Goal: Task Accomplishment & Management: Manage account settings

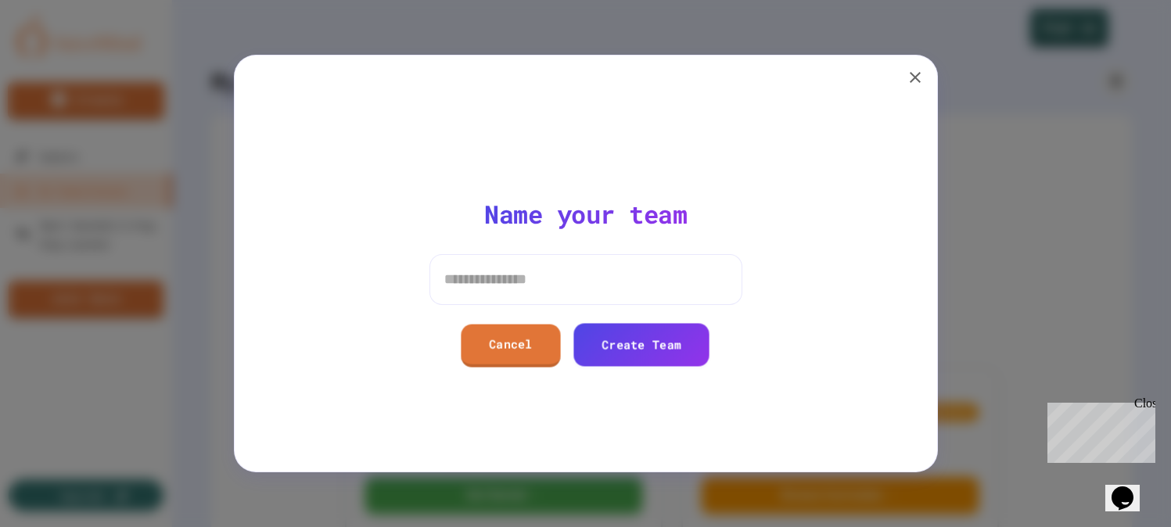
click at [590, 252] on div "Name your team Cancel Create Team" at bounding box center [585, 282] width 313 height 316
click at [582, 277] on input at bounding box center [585, 279] width 313 height 50
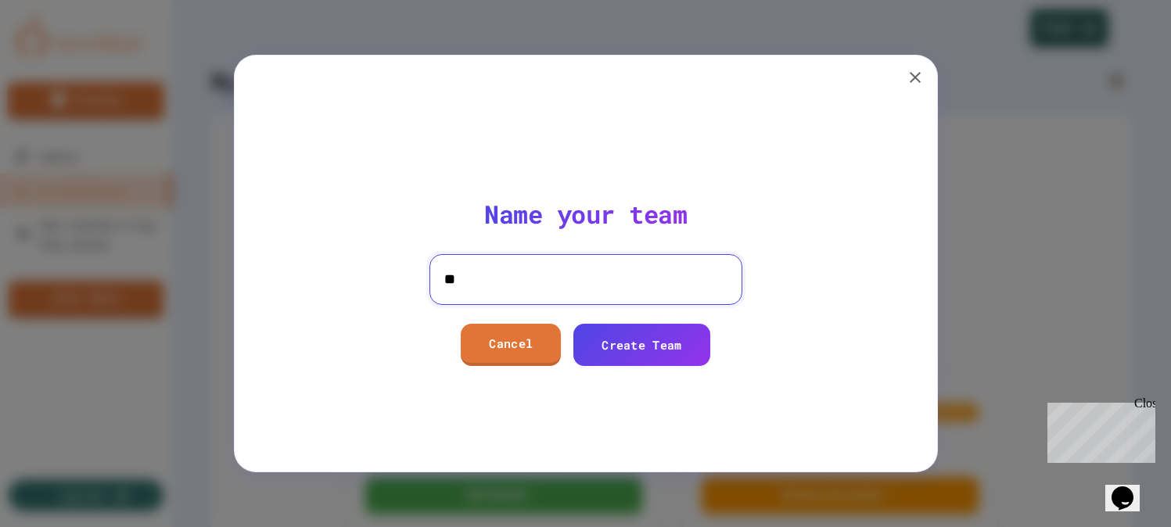
type input "*"
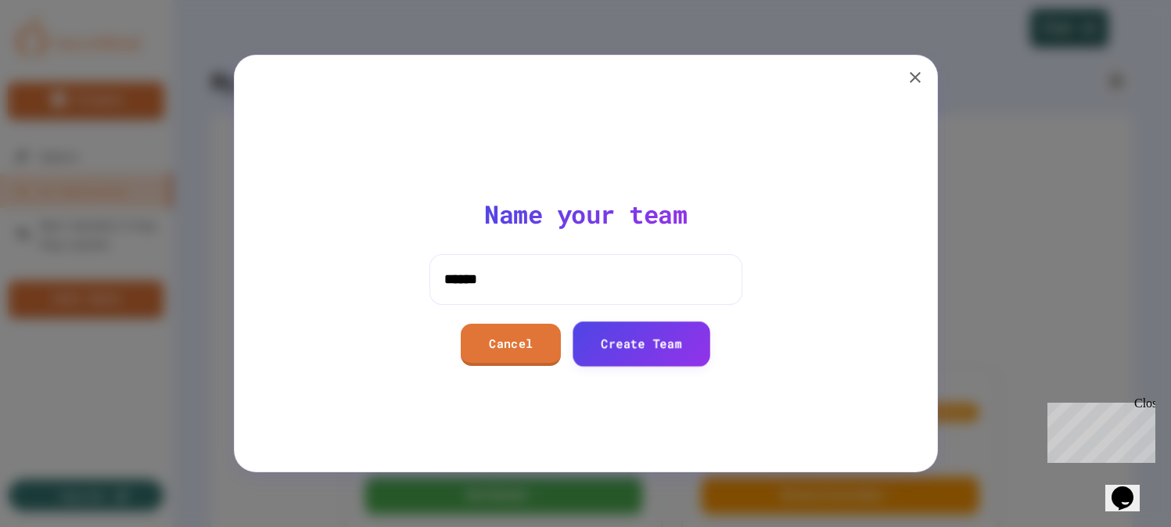
click at [623, 342] on link "Create Team" at bounding box center [642, 344] width 138 height 45
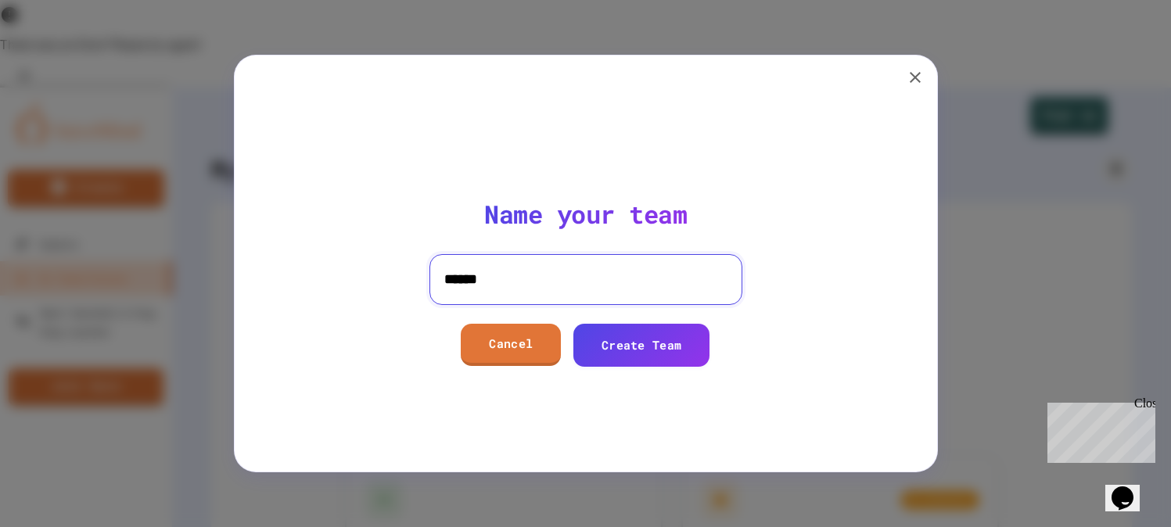
click at [645, 276] on input "******" at bounding box center [585, 279] width 313 height 50
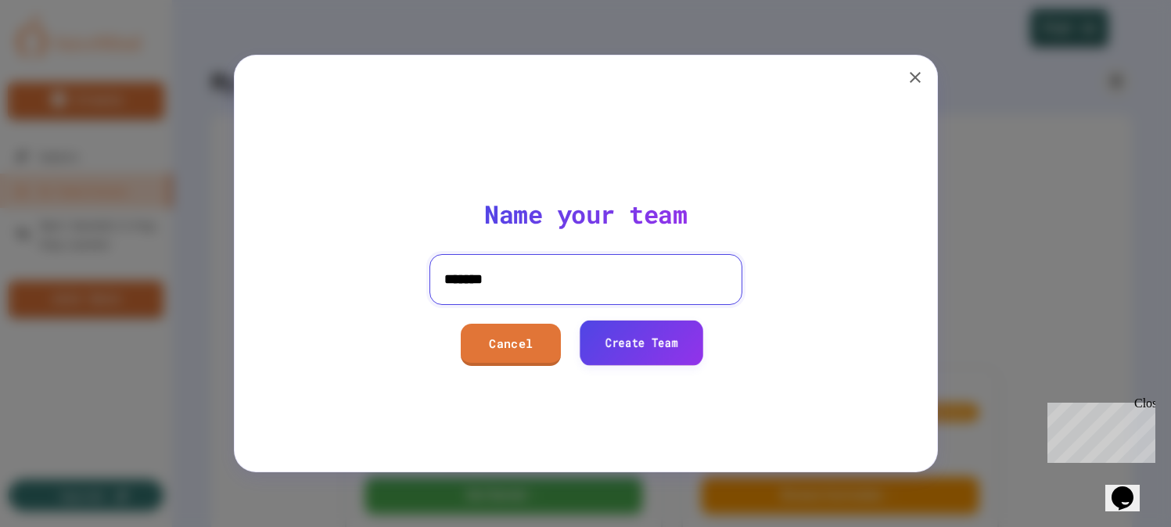
type input "*******"
click at [688, 339] on link "Create Team" at bounding box center [642, 342] width 124 height 45
click at [558, 282] on input at bounding box center [585, 279] width 313 height 50
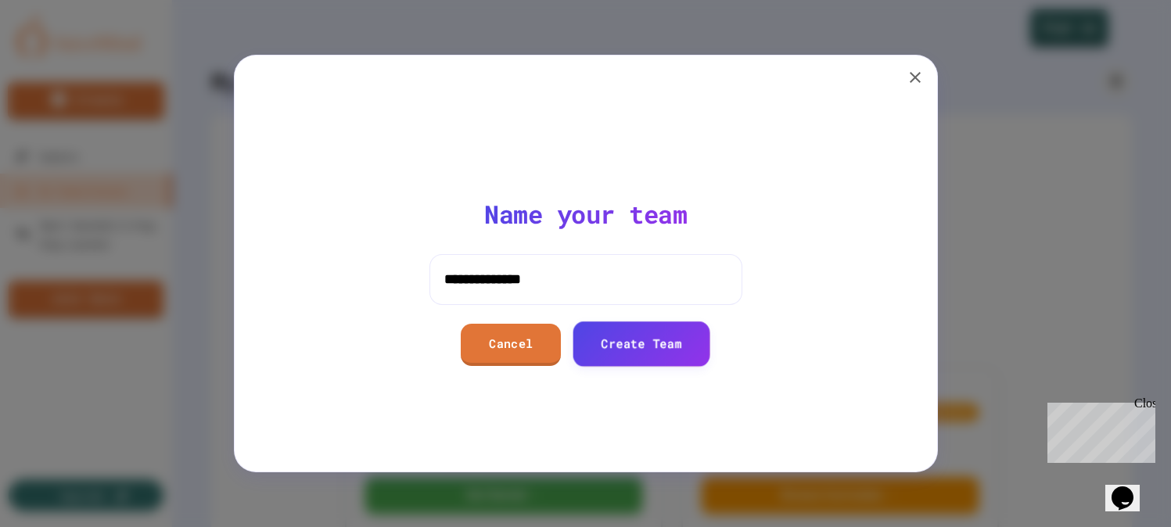
click at [629, 354] on link "Create Team" at bounding box center [641, 344] width 137 height 45
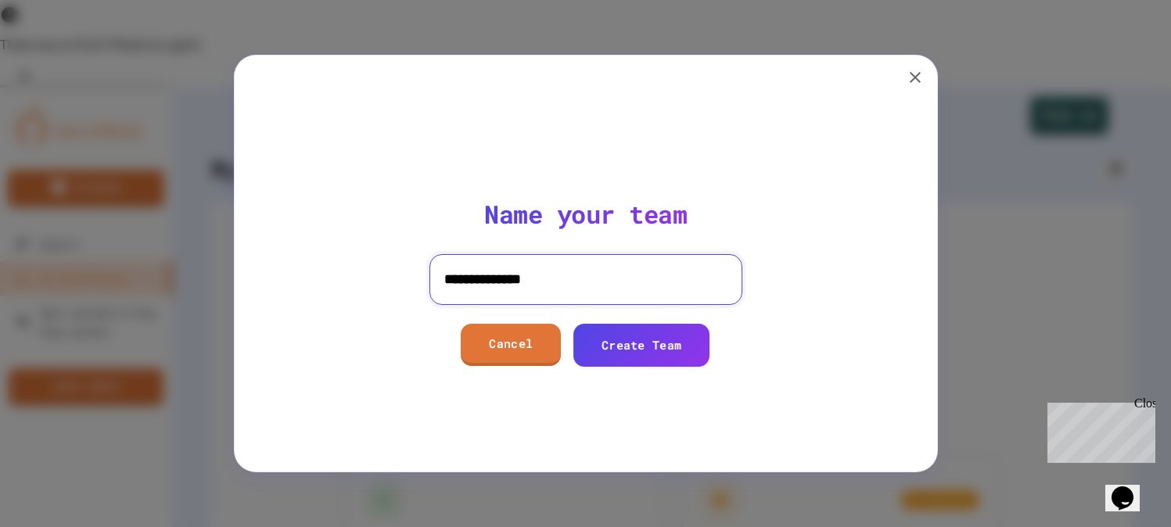
click at [620, 298] on input "**********" at bounding box center [585, 279] width 313 height 50
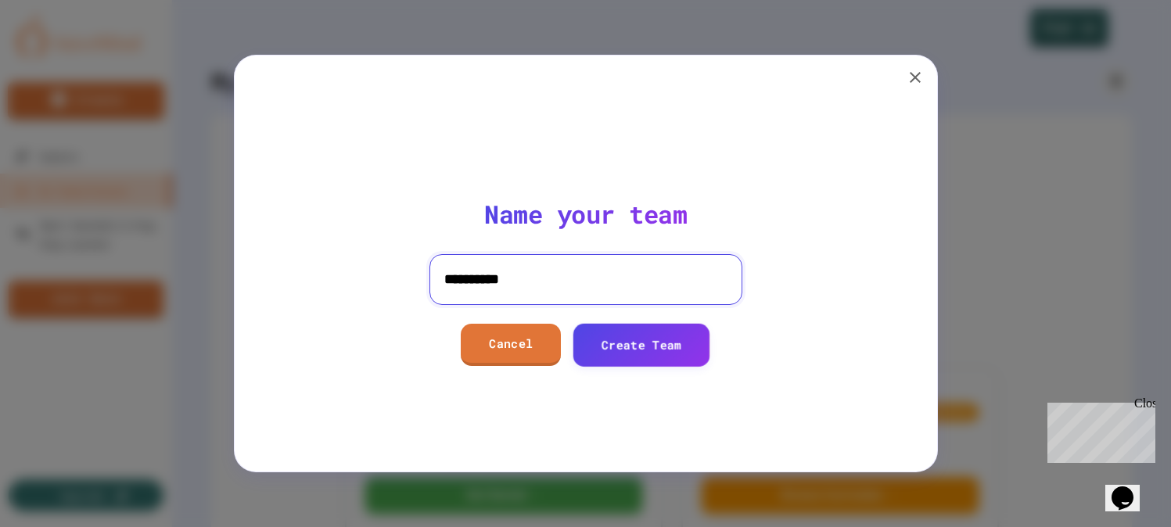
type input "**********"
click at [632, 332] on link "Create Team" at bounding box center [641, 345] width 137 height 43
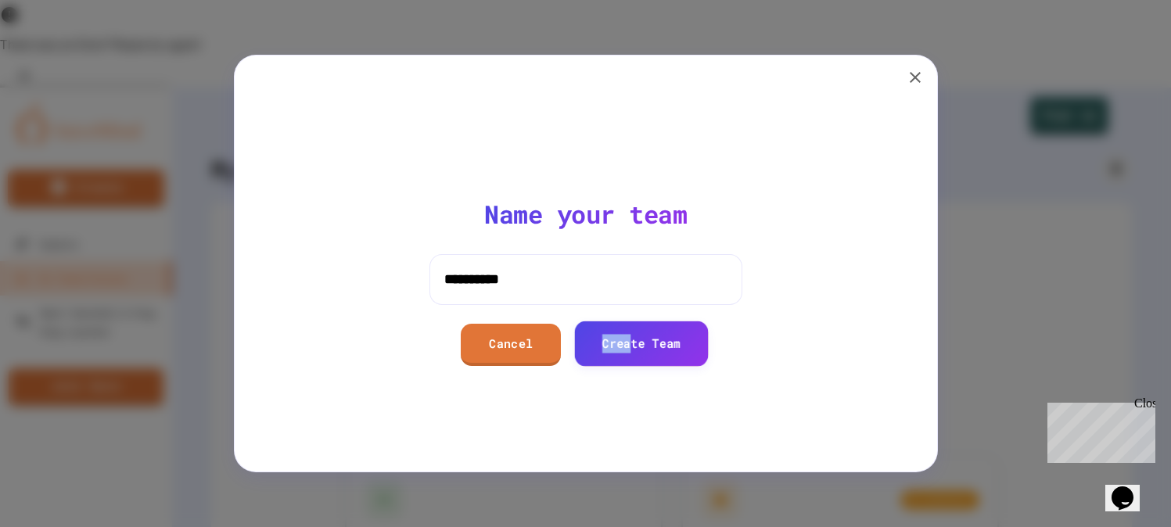
click at [632, 334] on link "Create Team" at bounding box center [642, 343] width 134 height 45
click at [632, 334] on link "Create Team" at bounding box center [641, 343] width 135 height 45
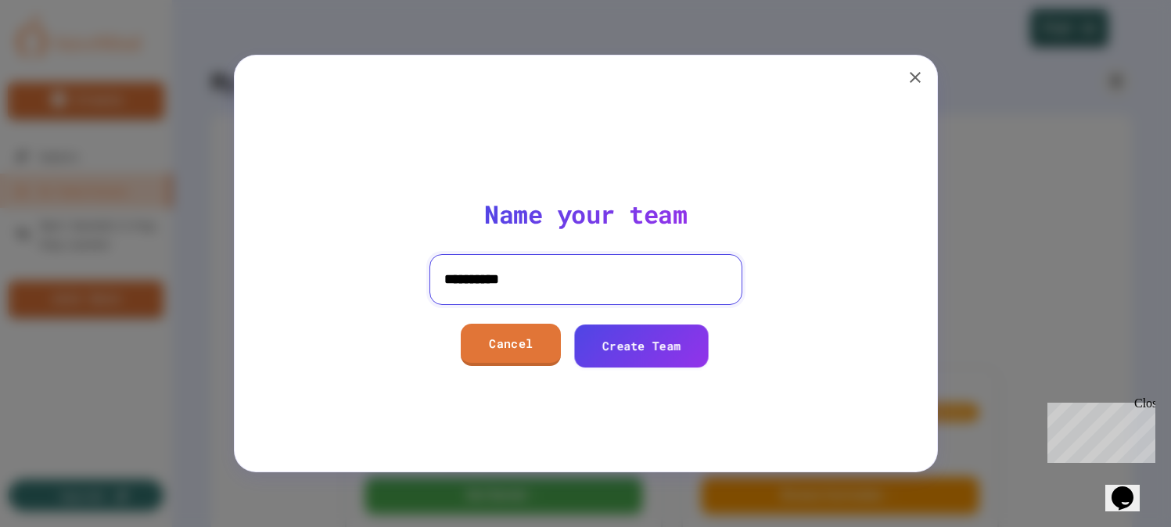
click at [603, 283] on input "**********" at bounding box center [585, 279] width 313 height 50
type input "*"
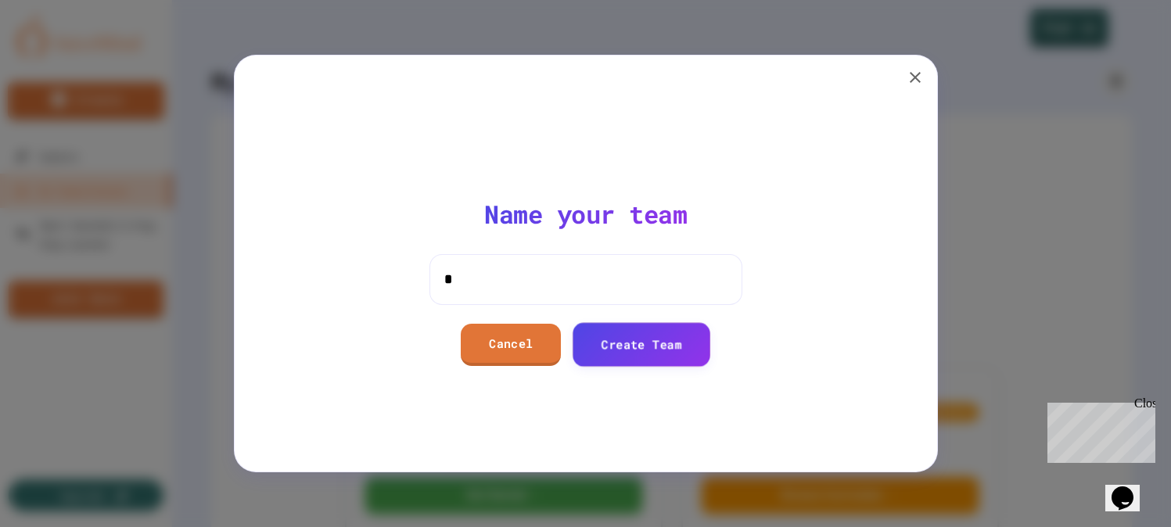
click at [621, 338] on link "Create Team" at bounding box center [642, 344] width 138 height 44
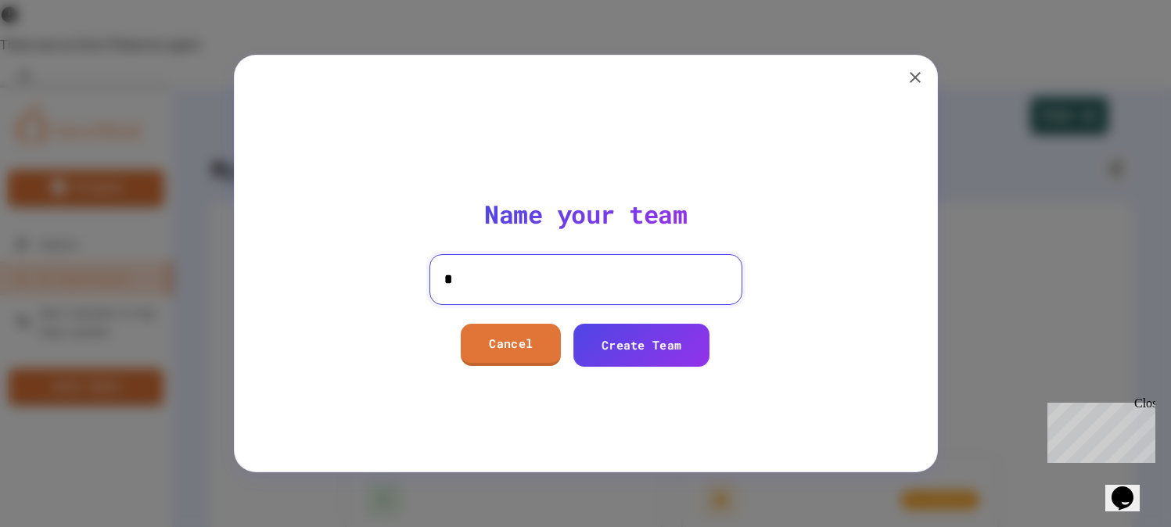
drag, startPoint x: 599, startPoint y: 291, endPoint x: 835, endPoint y: 144, distance: 278.3
click at [599, 289] on input "*" at bounding box center [585, 279] width 313 height 50
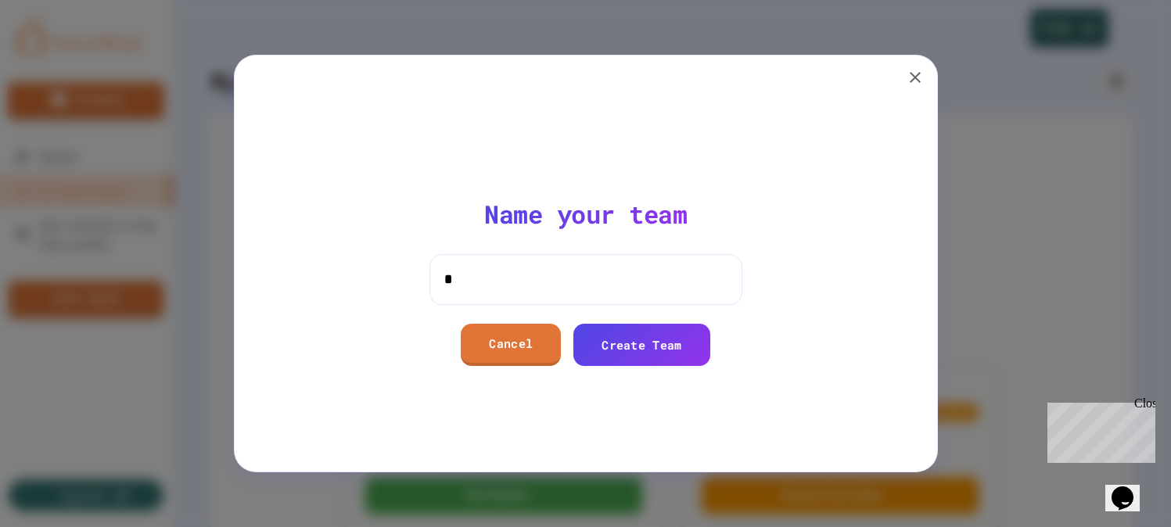
click at [903, 77] on button "button" at bounding box center [915, 77] width 31 height 31
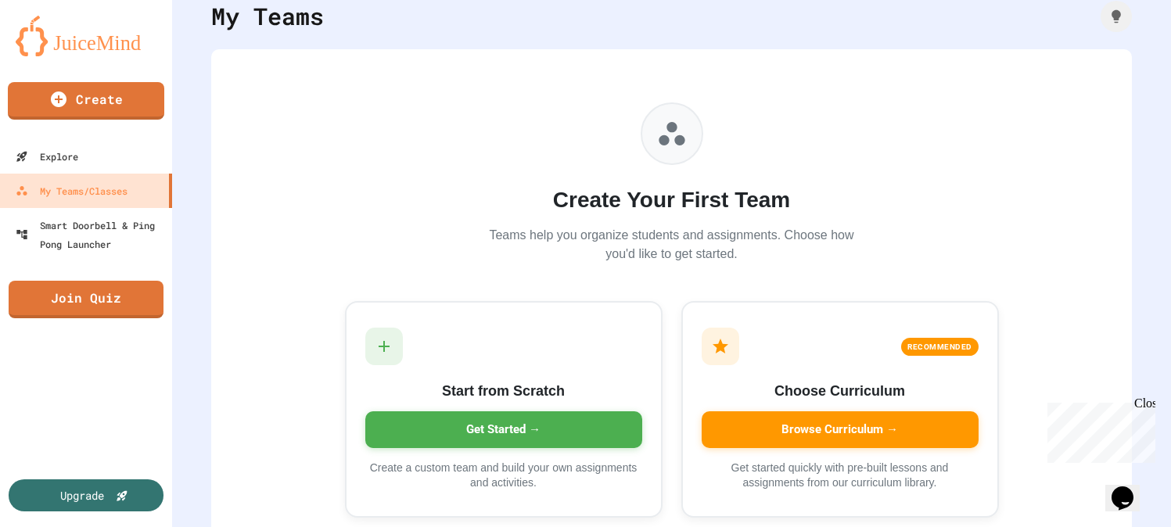
scroll to position [109, 0]
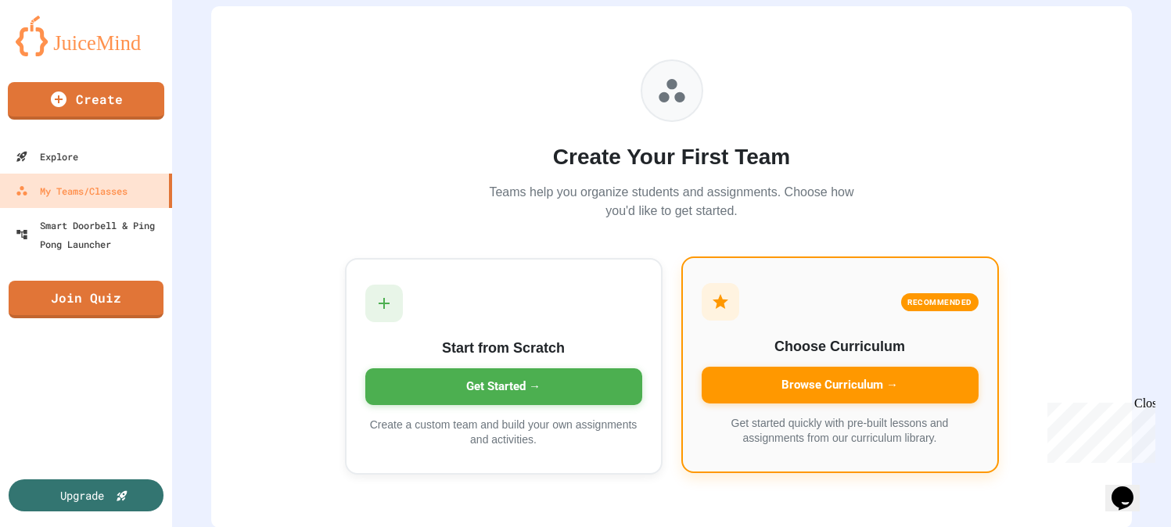
click at [888, 386] on div "Browse Curriculum →" at bounding box center [840, 385] width 277 height 37
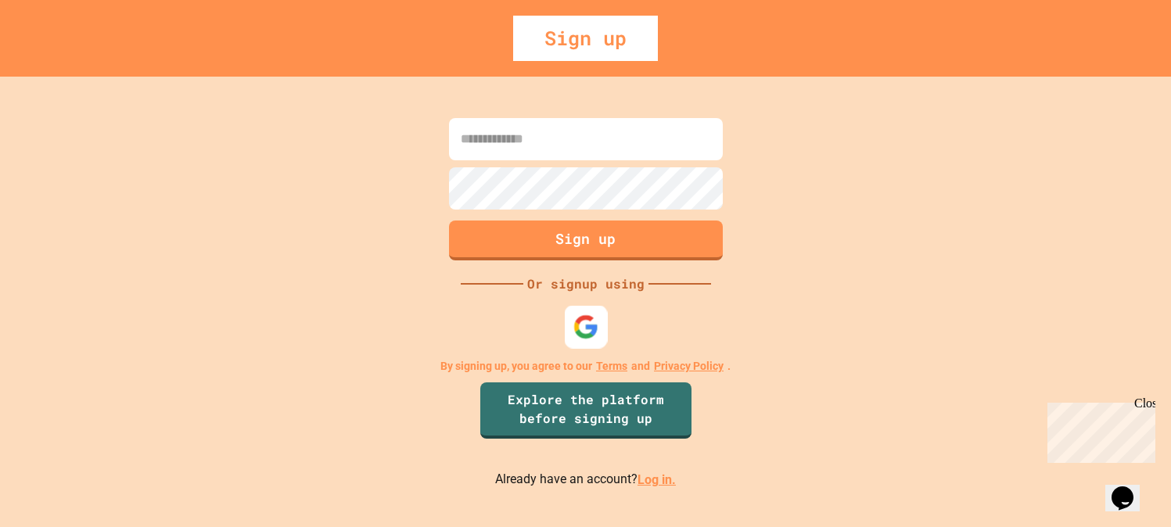
click at [581, 328] on img at bounding box center [586, 327] width 26 height 26
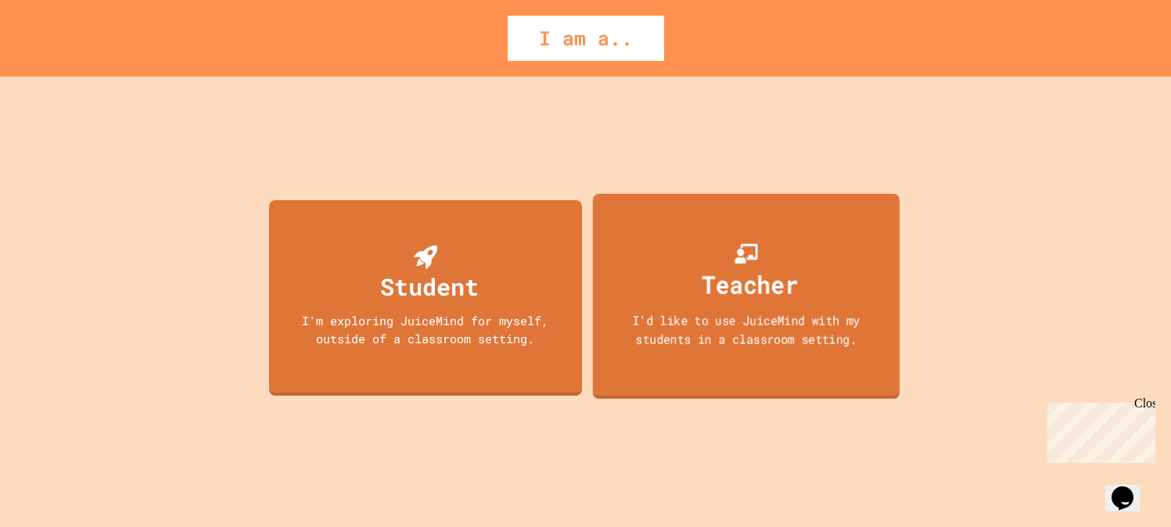
click at [698, 343] on div "I'd like to use JuiceMind with my students in a classroom setting." at bounding box center [746, 329] width 276 height 37
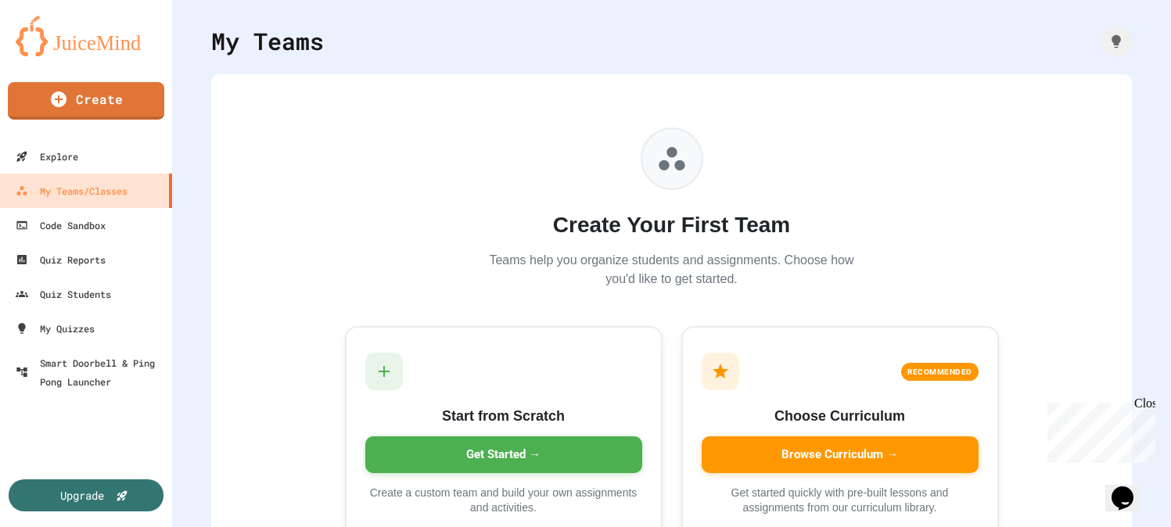
scroll to position [109, 0]
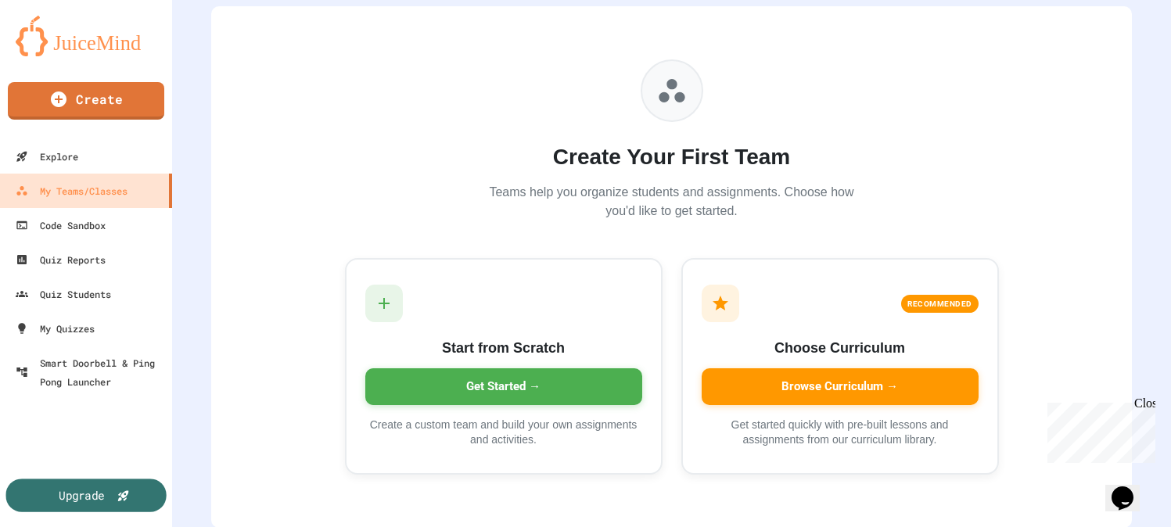
click at [117, 494] on div "Upgrade" at bounding box center [85, 496] width 160 height 34
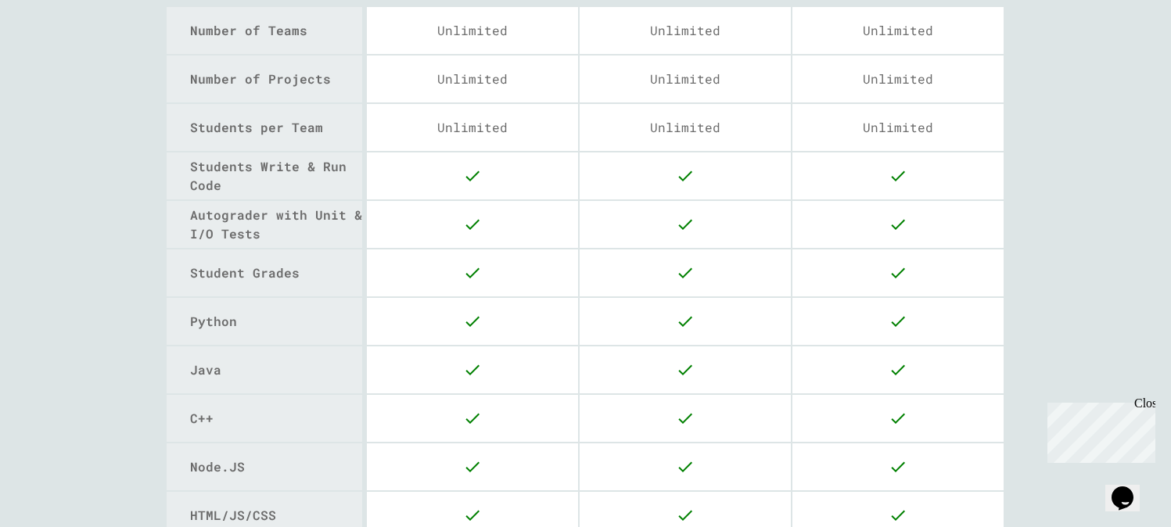
scroll to position [441, 0]
